Goal: Task Accomplishment & Management: Use online tool/utility

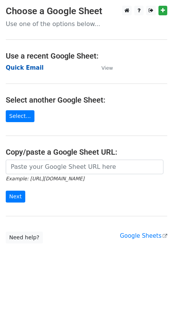
click at [34, 66] on strong "Quick Email" at bounding box center [25, 67] width 38 height 7
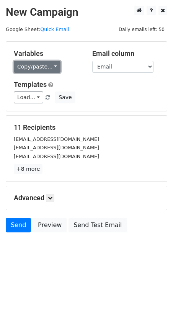
click at [34, 67] on link "Copy/paste..." at bounding box center [37, 67] width 47 height 12
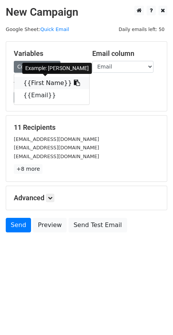
click at [48, 84] on link "{{First Name}}" at bounding box center [51, 83] width 75 height 12
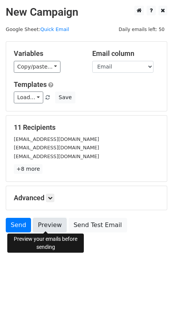
click at [42, 226] on link "Preview" at bounding box center [50, 225] width 34 height 15
drag, startPoint x: 56, startPoint y: 270, endPoint x: 52, endPoint y: 260, distance: 10.7
click at [56, 269] on html "New Campaign Daily emails left: 50 Google Sheet: Quick Email Variables Copy/pas…" at bounding box center [86, 167] width 173 height 335
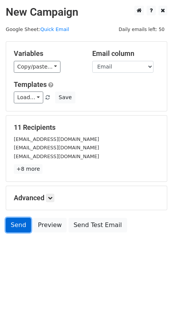
click at [7, 218] on link "Send" at bounding box center [18, 225] width 25 height 15
